Goal: Information Seeking & Learning: Check status

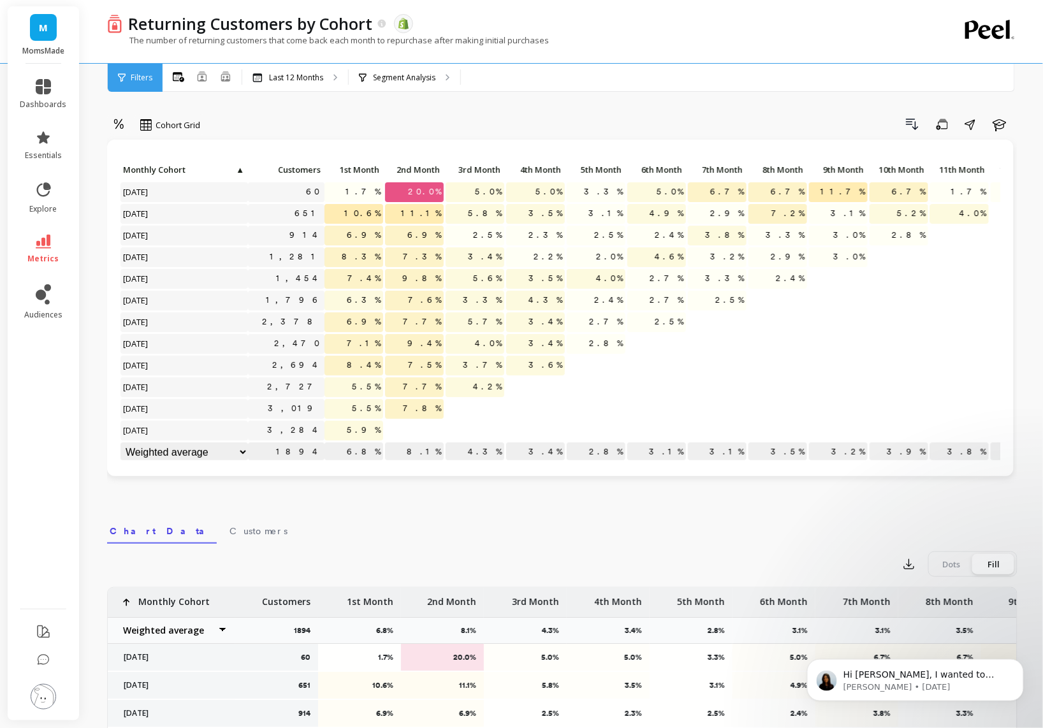
click at [423, 411] on span "7.8%" at bounding box center [421, 408] width 43 height 19
click at [483, 380] on span "4.2%" at bounding box center [488, 386] width 34 height 19
click at [547, 367] on span "3.6%" at bounding box center [545, 365] width 39 height 19
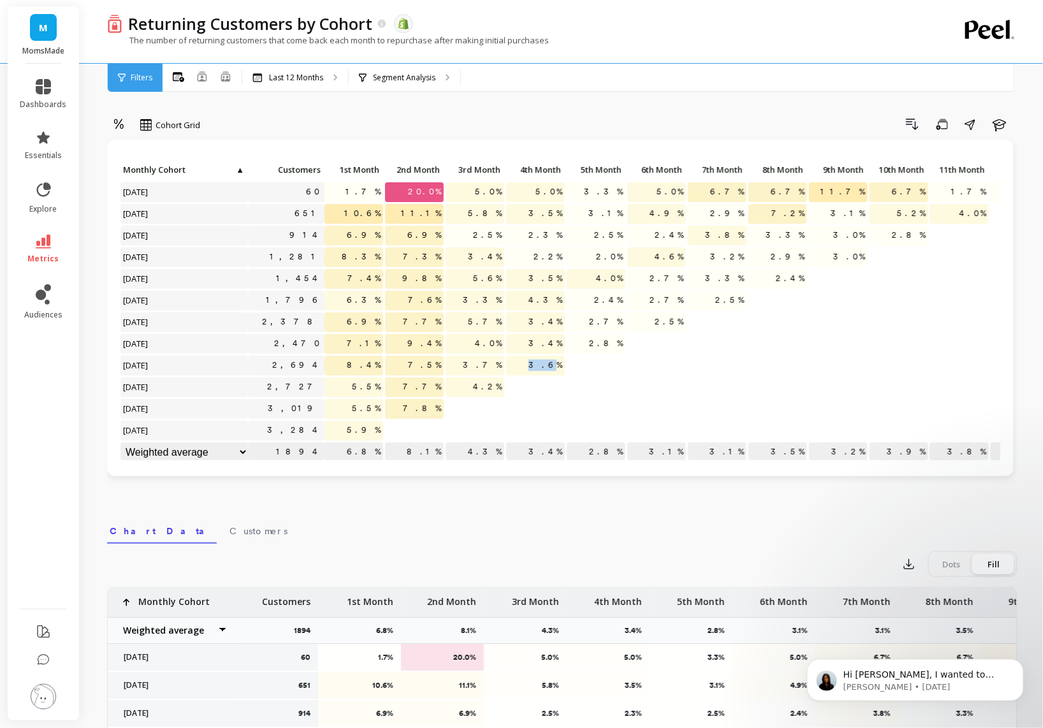
click at [547, 367] on span "3.6%" at bounding box center [545, 365] width 39 height 19
